Goal: Task Accomplishment & Management: Manage account settings

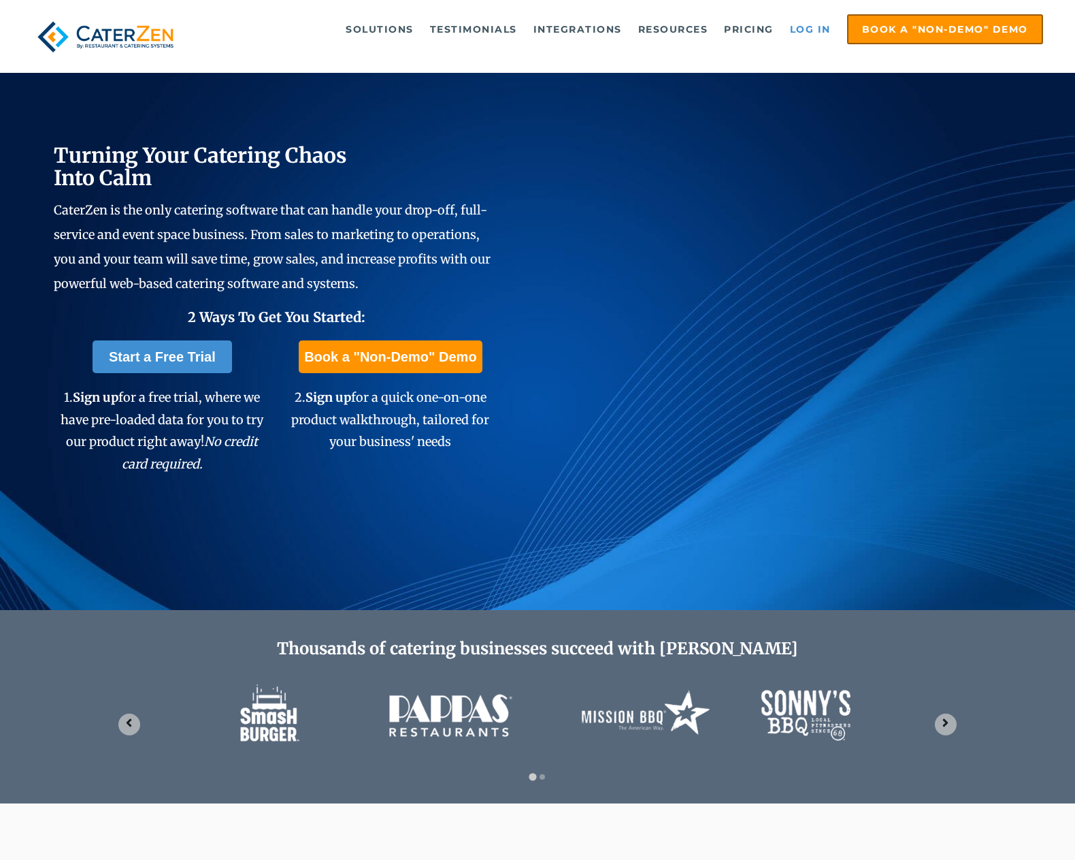
drag, startPoint x: 0, startPoint y: 0, endPoint x: 820, endPoint y: 27, distance: 820.6
click at [820, 27] on link "Log in" at bounding box center [810, 29] width 54 height 27
click at [819, 33] on link "Log in" at bounding box center [810, 29] width 54 height 27
click at [817, 27] on link "Log in" at bounding box center [810, 29] width 54 height 27
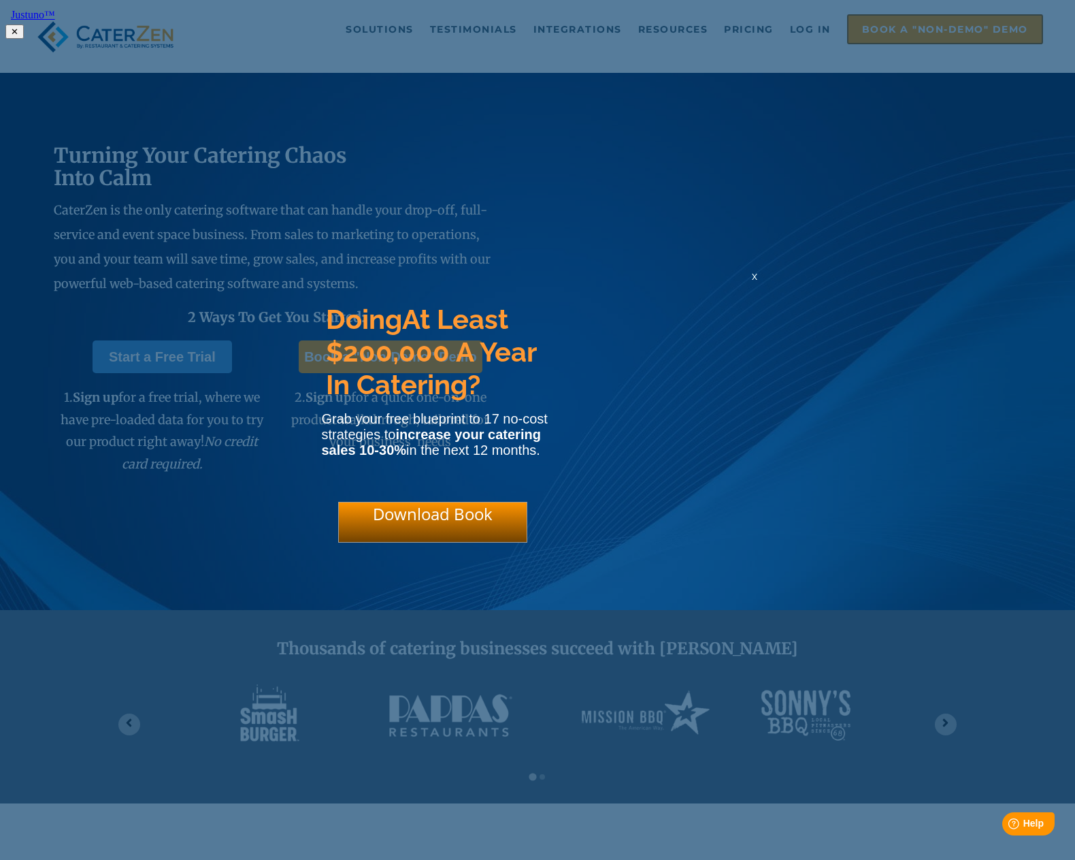
click at [756, 280] on span "x" at bounding box center [754, 276] width 5 height 13
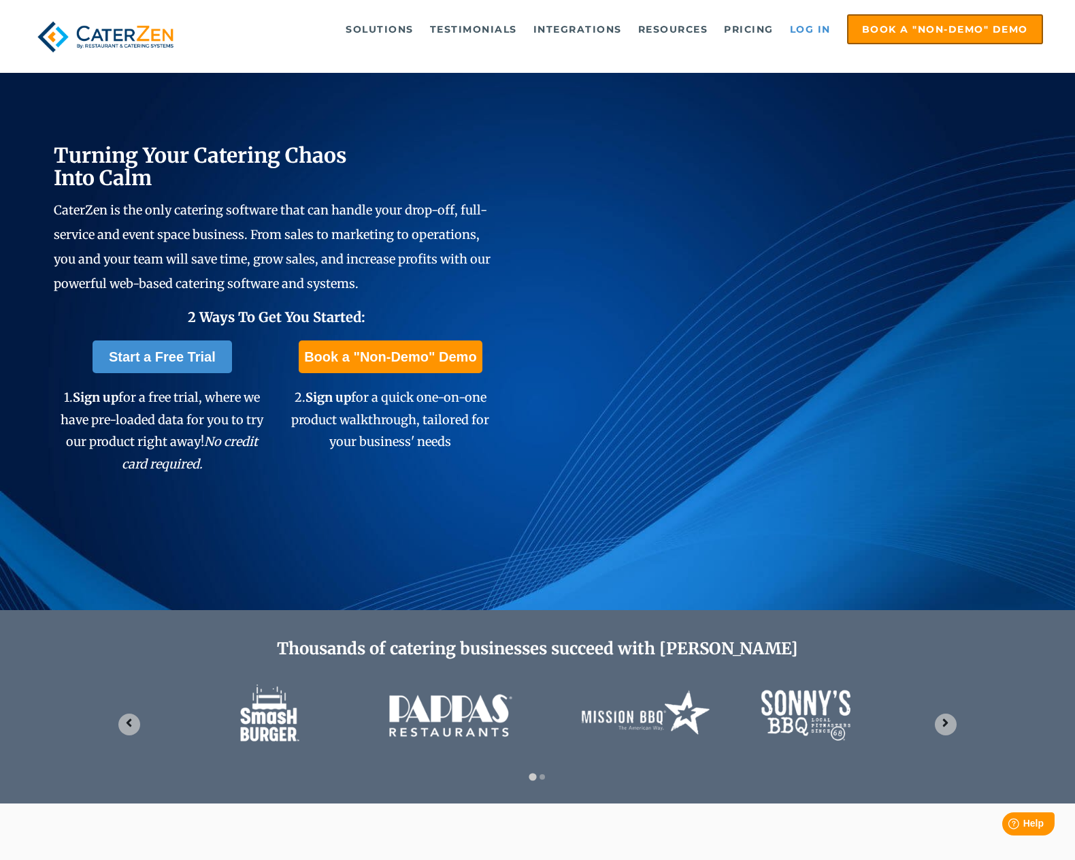
click at [809, 27] on link "Log in" at bounding box center [810, 29] width 54 height 27
click at [822, 27] on link "Log in" at bounding box center [810, 29] width 54 height 27
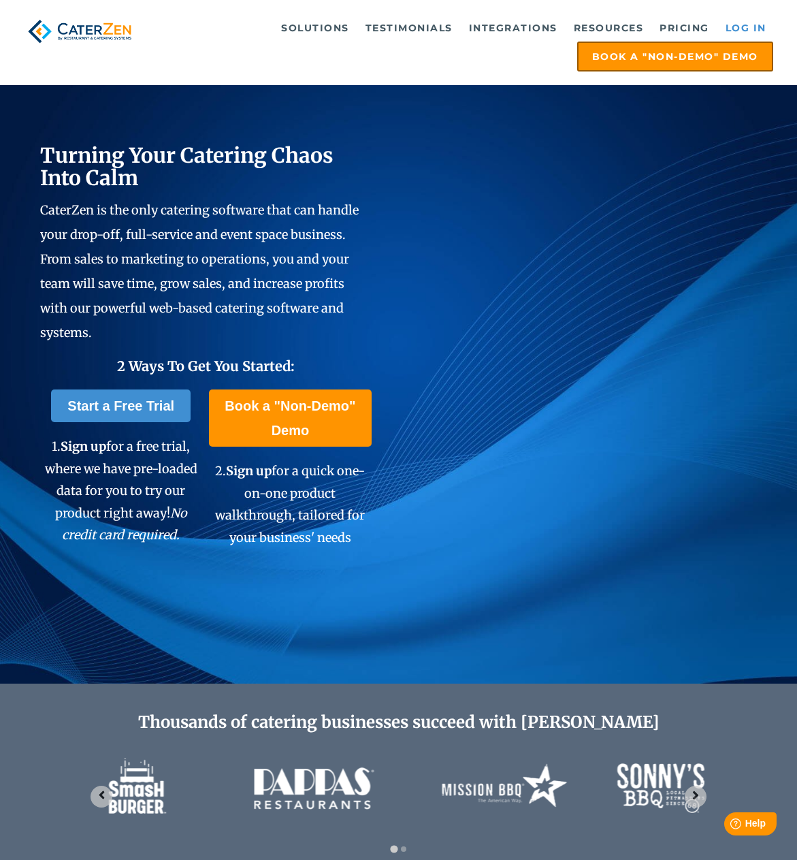
click at [761, 25] on link "Log in" at bounding box center [746, 27] width 54 height 27
